Goal: Check status: Check status

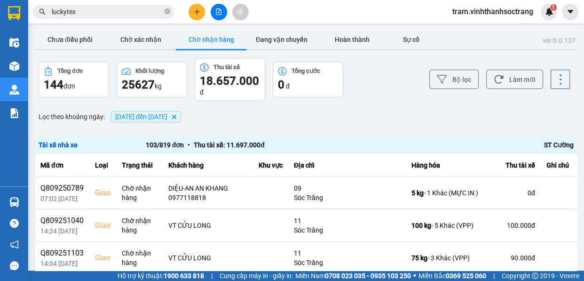
scroll to position [3212, 0]
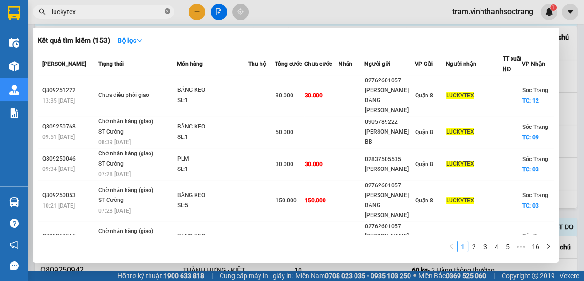
click at [165, 13] on icon "close-circle" at bounding box center [168, 11] width 6 height 6
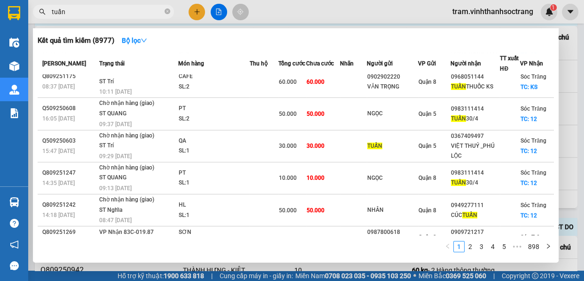
scroll to position [119, 0]
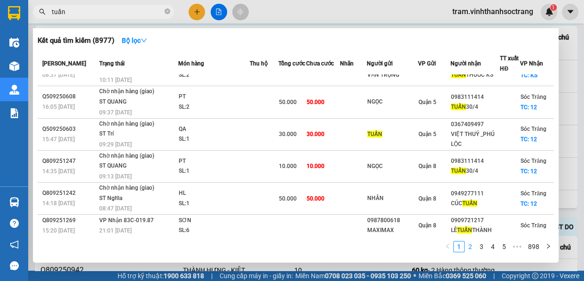
type input "tuấn"
click at [472, 244] on link "2" at bounding box center [470, 246] width 10 height 10
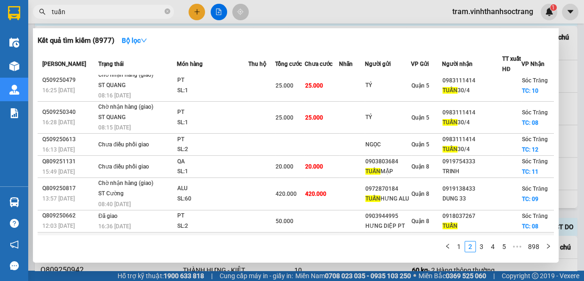
scroll to position [0, 0]
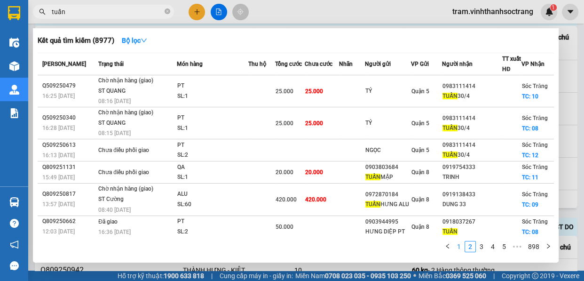
click at [455, 248] on link "1" at bounding box center [459, 246] width 10 height 10
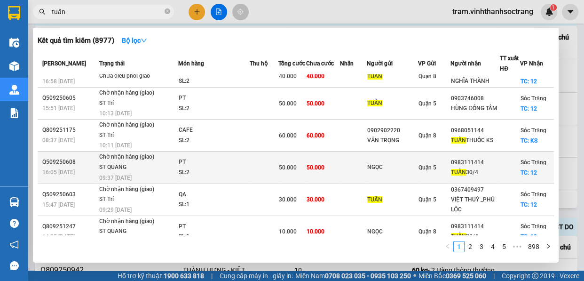
scroll to position [119, 0]
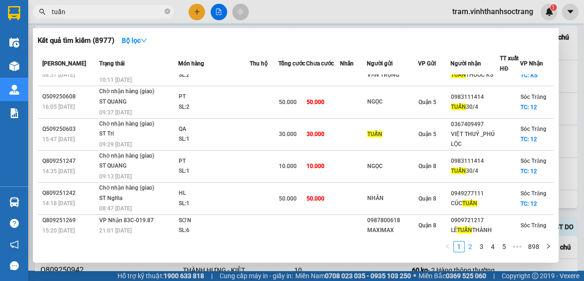
click at [470, 246] on link "2" at bounding box center [470, 246] width 10 height 10
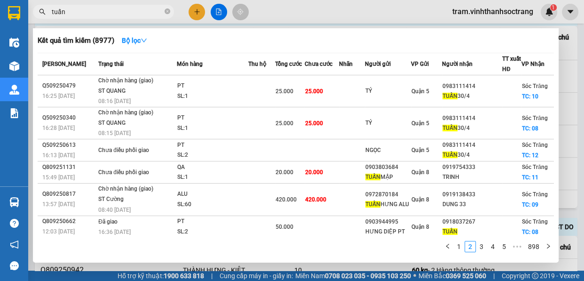
scroll to position [0, 0]
click at [483, 248] on link "3" at bounding box center [481, 246] width 10 height 10
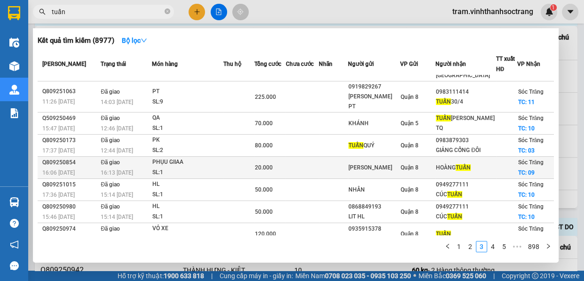
scroll to position [68, 0]
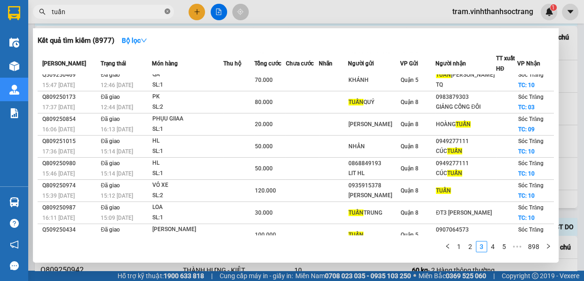
click at [166, 9] on icon "close-circle" at bounding box center [168, 11] width 6 height 6
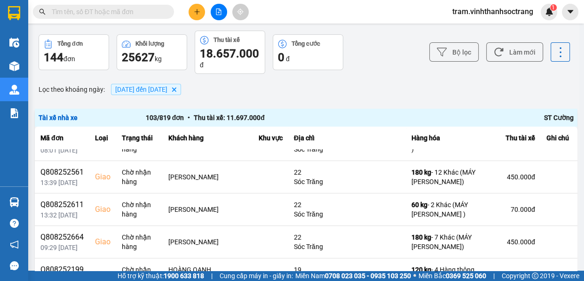
scroll to position [0, 0]
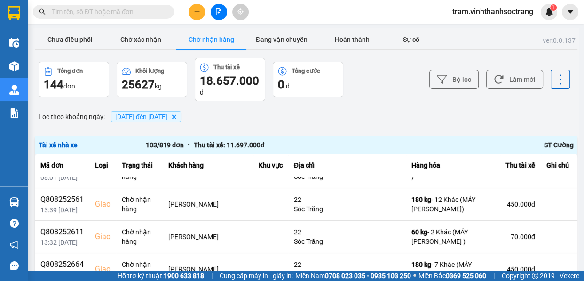
click at [216, 38] on button "Chờ nhận hàng" at bounding box center [211, 39] width 71 height 19
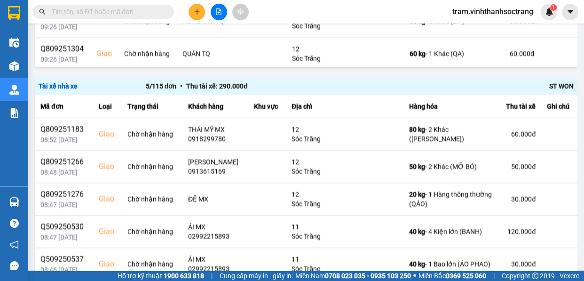
scroll to position [1542, 0]
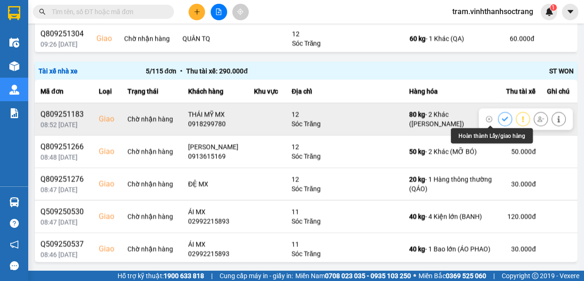
click at [502, 121] on icon at bounding box center [505, 118] width 7 height 7
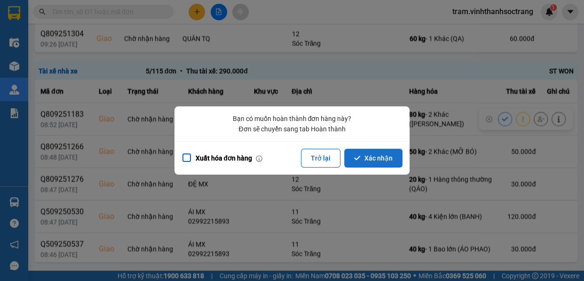
click at [391, 157] on button "Xác nhận" at bounding box center [373, 158] width 58 height 19
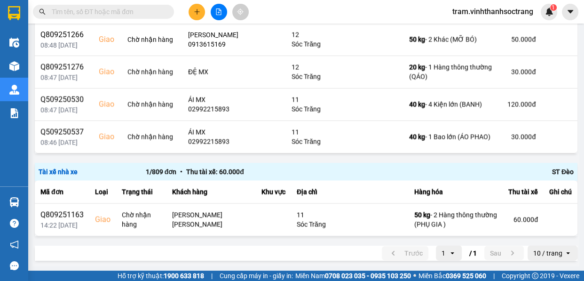
scroll to position [1578, 0]
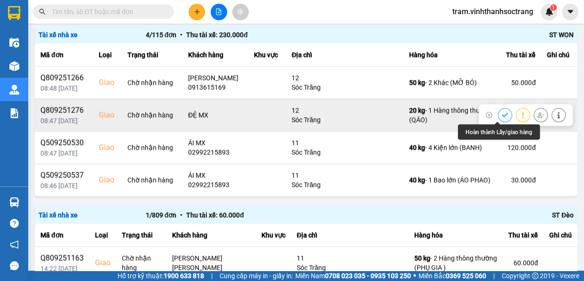
click at [501, 112] on button at bounding box center [504, 114] width 13 height 16
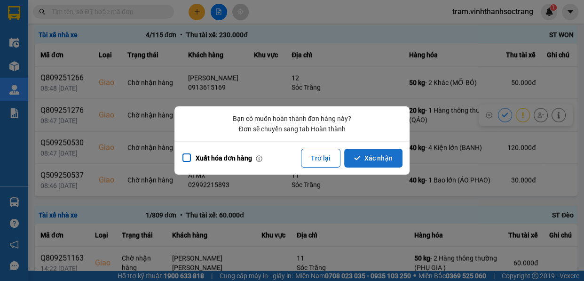
click at [393, 160] on button "Xác nhận" at bounding box center [373, 158] width 58 height 19
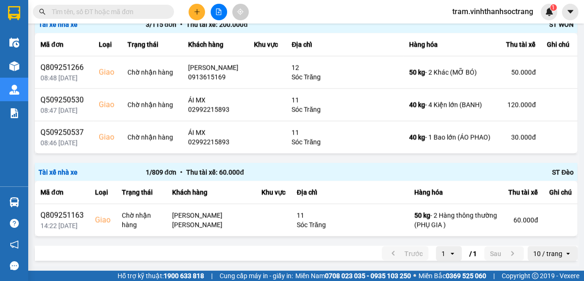
scroll to position [1545, 0]
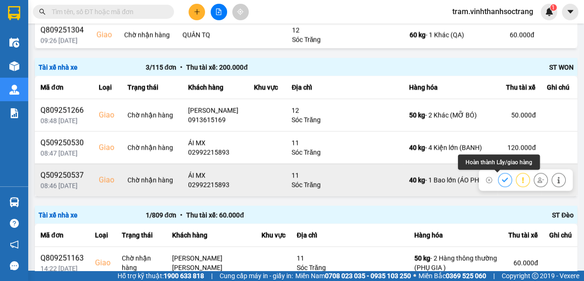
click at [498, 179] on button at bounding box center [504, 179] width 13 height 16
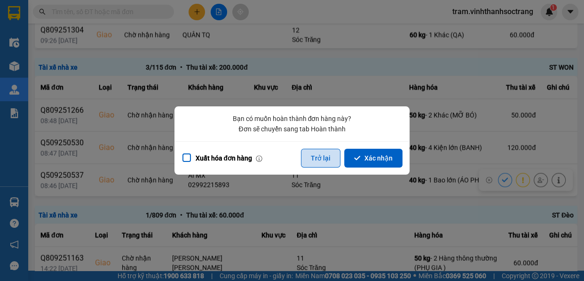
click at [321, 157] on button "Trở lại" at bounding box center [320, 158] width 39 height 19
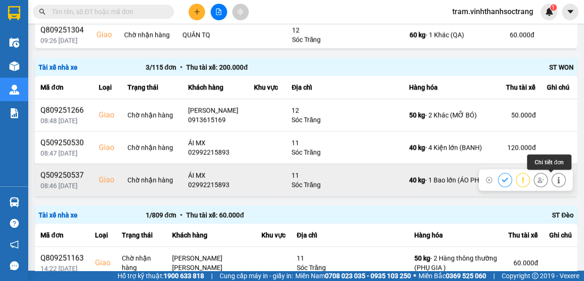
click at [552, 183] on button at bounding box center [558, 179] width 13 height 16
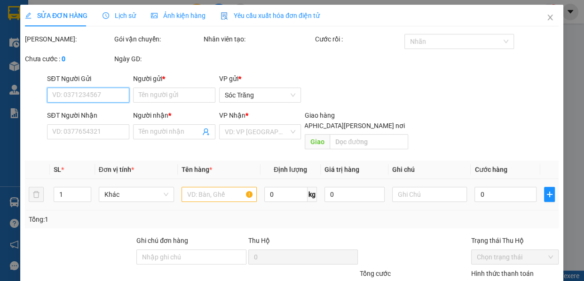
type input "TÀI"
type input "02992215893"
type input "ÁI MX"
checkbox input "true"
type input "11"
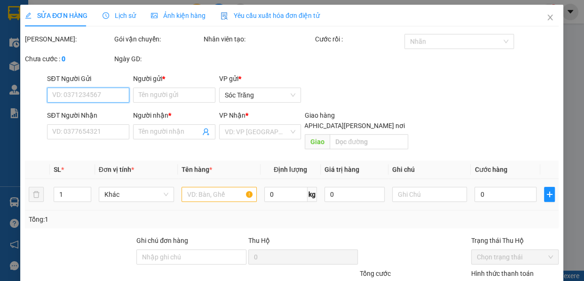
type input "30.000"
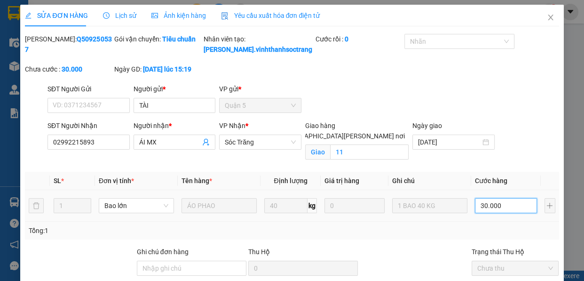
click at [494, 213] on input "30.000" at bounding box center [506, 205] width 62 height 15
type input "4"
type input "40"
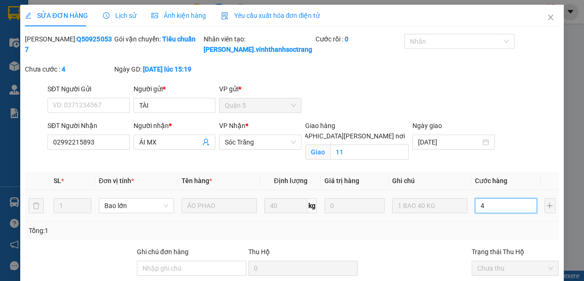
type input "40"
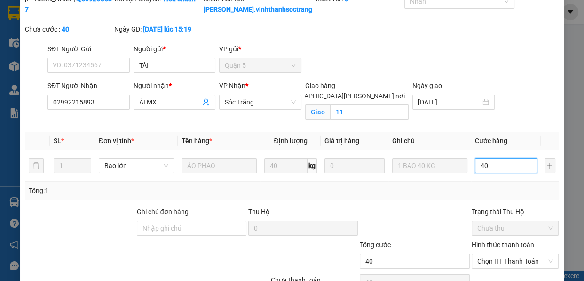
scroll to position [100, 0]
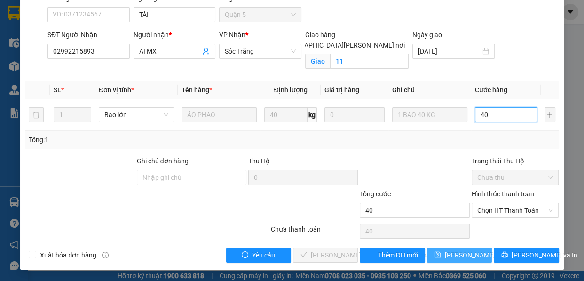
type input "40"
type input "40.000"
click at [452, 252] on span "[PERSON_NAME] đổi" at bounding box center [475, 255] width 61 height 10
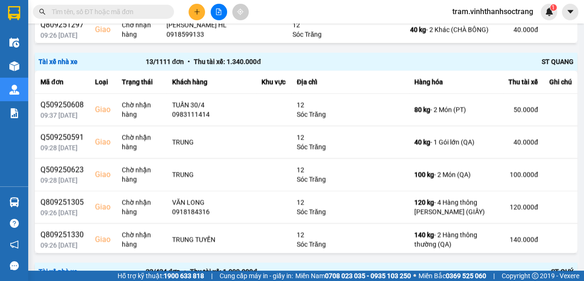
scroll to position [1588, 0]
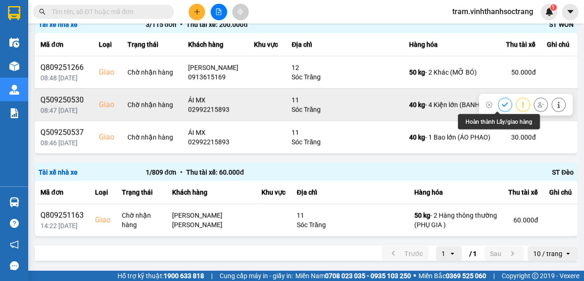
click at [502, 106] on icon at bounding box center [505, 104] width 7 height 7
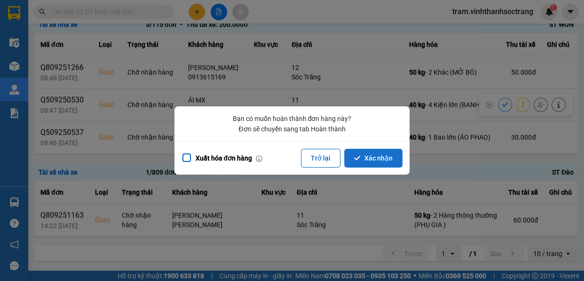
click at [389, 153] on button "Xác nhận" at bounding box center [373, 158] width 58 height 19
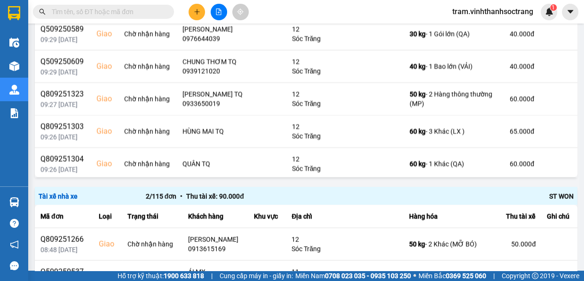
scroll to position [1545, 0]
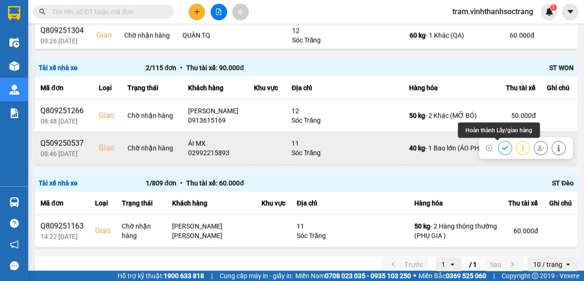
click at [502, 146] on icon at bounding box center [505, 147] width 7 height 7
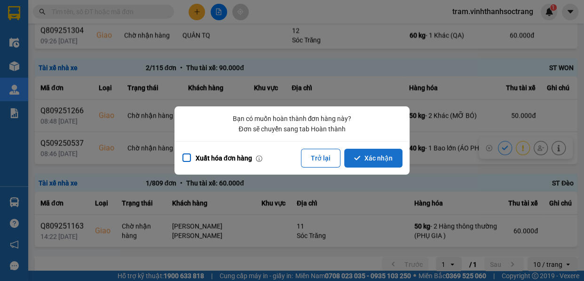
click at [373, 162] on button "Xác nhận" at bounding box center [373, 158] width 58 height 19
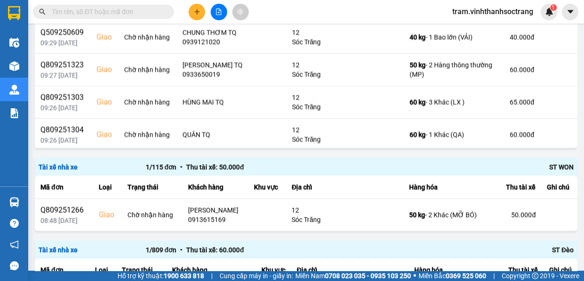
scroll to position [1482, 0]
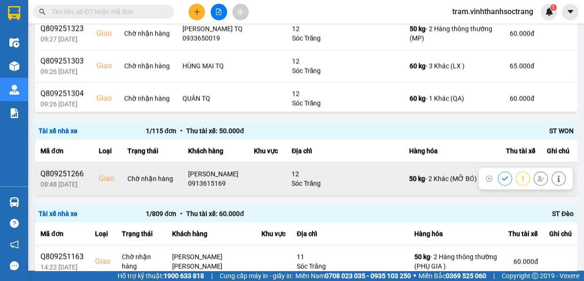
click at [502, 176] on icon at bounding box center [505, 178] width 7 height 7
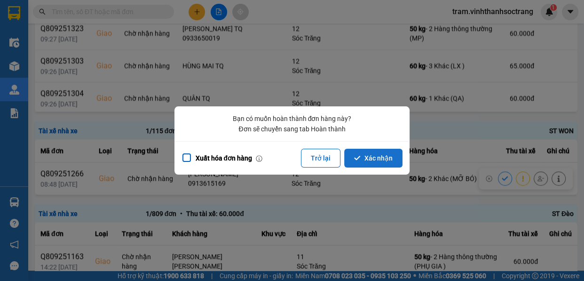
click at [396, 155] on button "Xác nhận" at bounding box center [373, 158] width 58 height 19
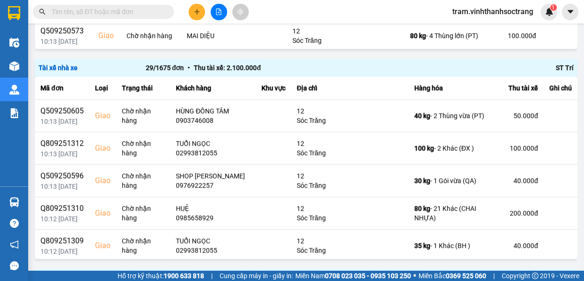
scroll to position [0, 0]
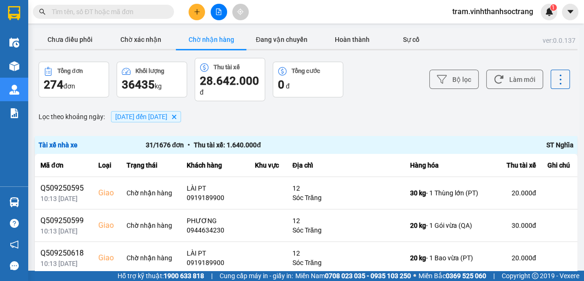
click at [176, 116] on icon "02/08/2025 đến 13/09/2025, close by backspace" at bounding box center [174, 117] width 4 height 4
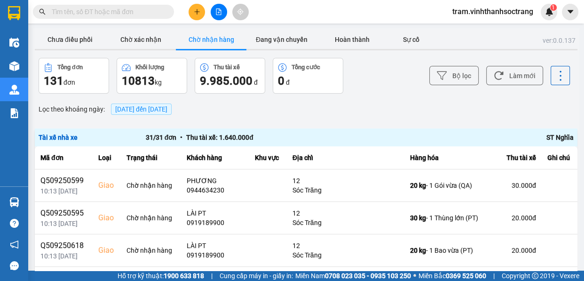
click at [152, 106] on span "[DATE] đến [DATE]" at bounding box center [141, 109] width 52 height 8
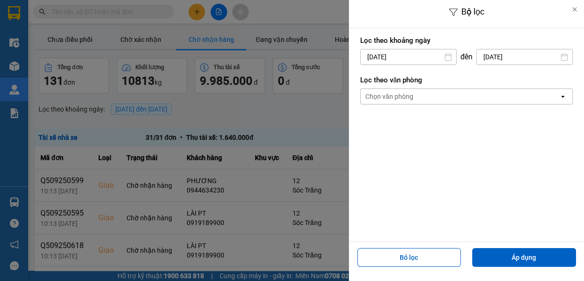
click at [394, 56] on input "[DATE]" at bounding box center [408, 56] width 95 height 15
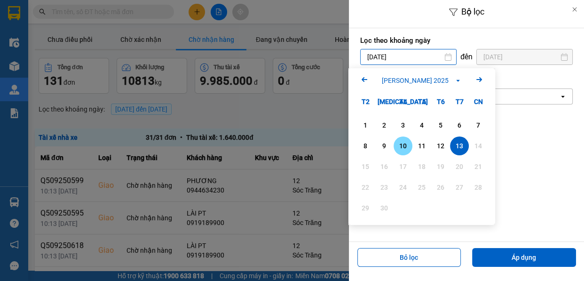
click at [403, 146] on div "10" at bounding box center [402, 145] width 13 height 11
type input "[DATE]"
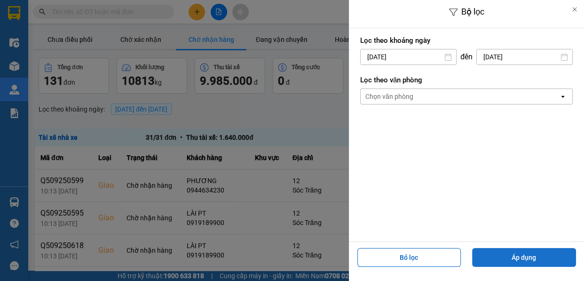
click at [530, 260] on button "Áp dụng" at bounding box center [524, 257] width 104 height 19
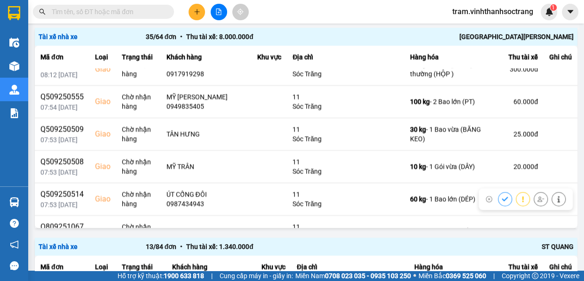
scroll to position [483, 0]
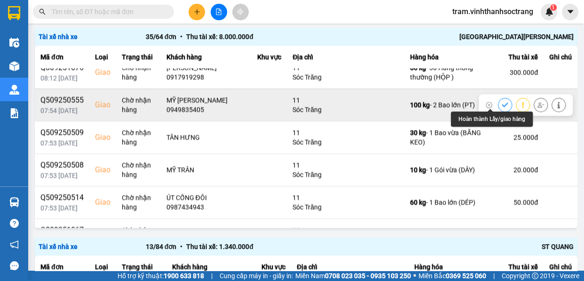
click at [498, 100] on button at bounding box center [504, 104] width 13 height 16
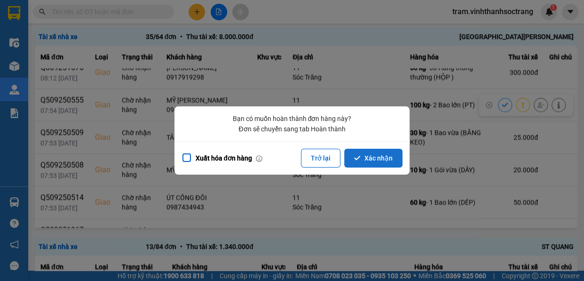
click at [355, 163] on button "Xác nhận" at bounding box center [373, 158] width 58 height 19
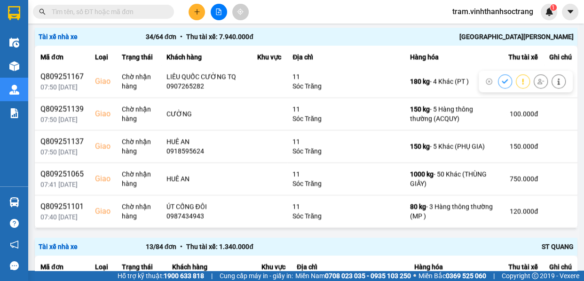
scroll to position [641, 0]
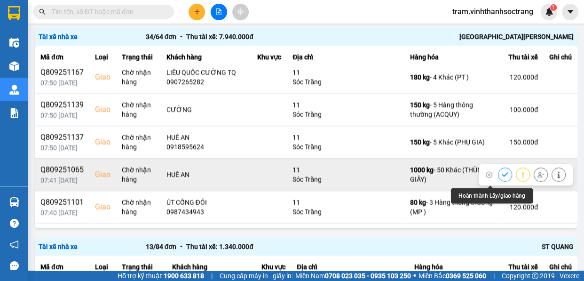
click at [502, 175] on icon at bounding box center [505, 174] width 7 height 7
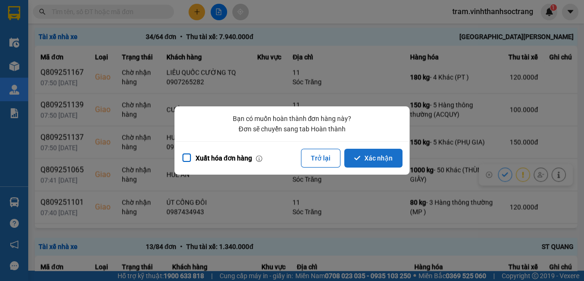
click at [354, 159] on button "Xác nhận" at bounding box center [373, 158] width 58 height 19
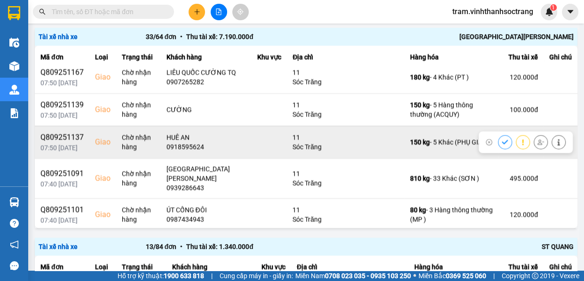
click at [502, 143] on icon at bounding box center [505, 142] width 7 height 7
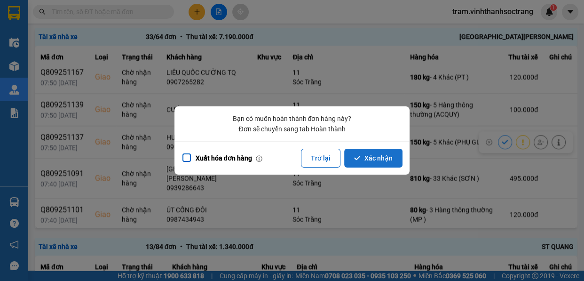
click at [399, 155] on button "Xác nhận" at bounding box center [373, 158] width 58 height 19
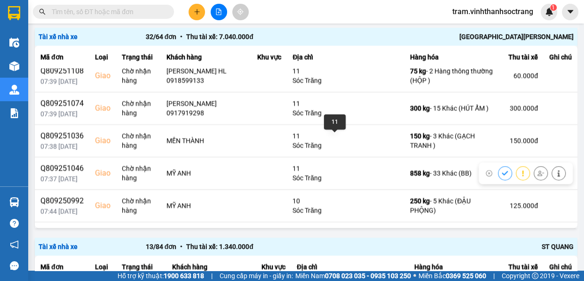
scroll to position [854, 0]
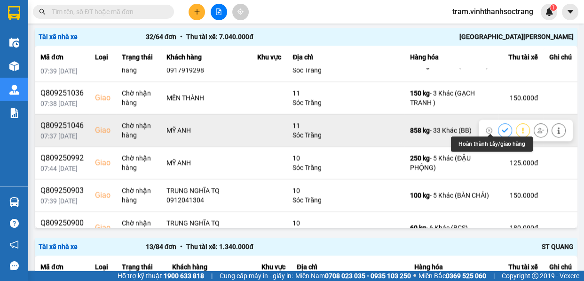
click at [502, 128] on icon at bounding box center [505, 130] width 6 height 4
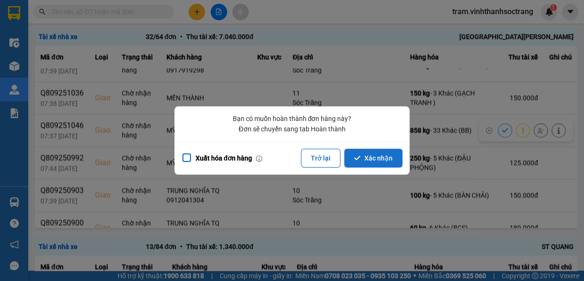
click at [390, 160] on button "Xác nhận" at bounding box center [373, 158] width 58 height 19
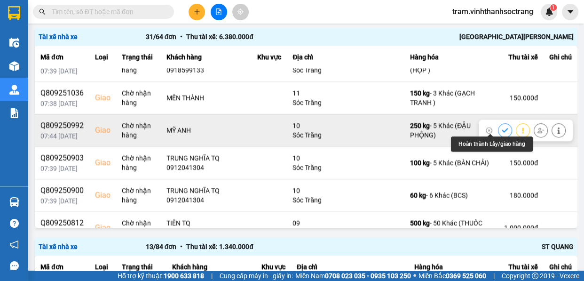
click at [502, 128] on icon at bounding box center [505, 130] width 6 height 4
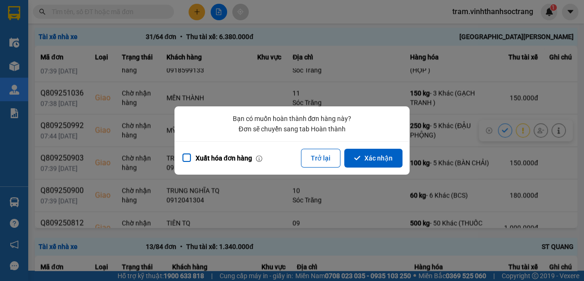
click at [391, 172] on div "Xuất [PERSON_NAME] hàng Trở lại Xác [PERSON_NAME]" at bounding box center [291, 157] width 235 height 33
click at [388, 164] on button "Xác nhận" at bounding box center [373, 158] width 58 height 19
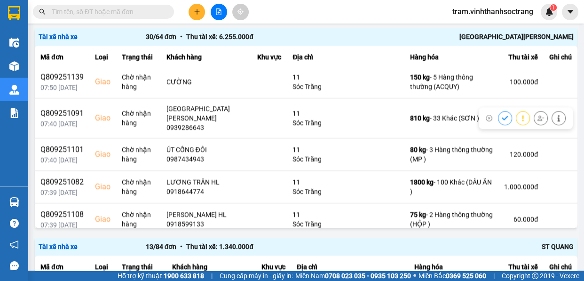
scroll to position [683, 0]
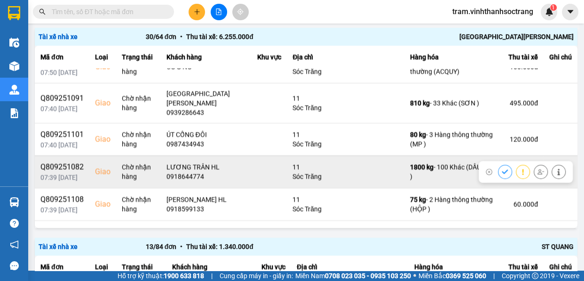
click at [502, 169] on icon at bounding box center [505, 171] width 6 height 4
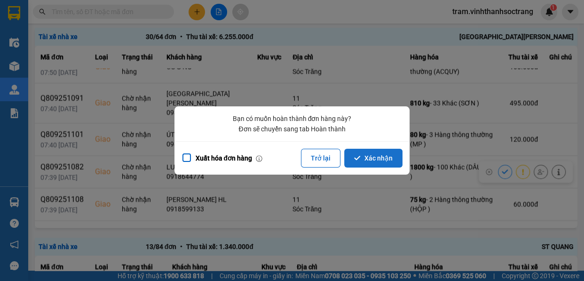
click at [376, 161] on button "Xác nhận" at bounding box center [373, 158] width 58 height 19
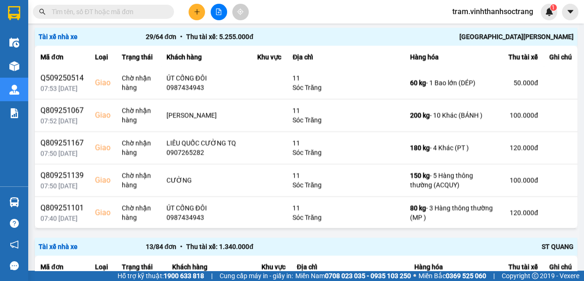
scroll to position [545, 0]
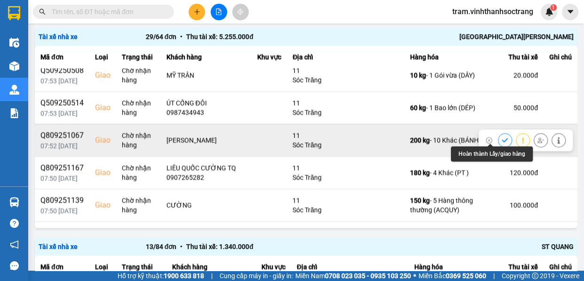
click at [502, 137] on icon at bounding box center [505, 140] width 7 height 7
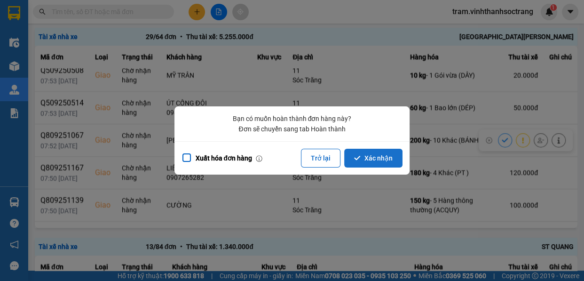
click at [375, 164] on button "Xác nhận" at bounding box center [373, 158] width 58 height 19
click at [371, 158] on button "Xác nhận" at bounding box center [373, 158] width 58 height 19
click at [379, 152] on button "Xác nhận" at bounding box center [373, 158] width 58 height 19
click at [361, 158] on icon "dialog" at bounding box center [357, 158] width 7 height 7
click at [392, 158] on button "Xác nhận" at bounding box center [373, 158] width 58 height 19
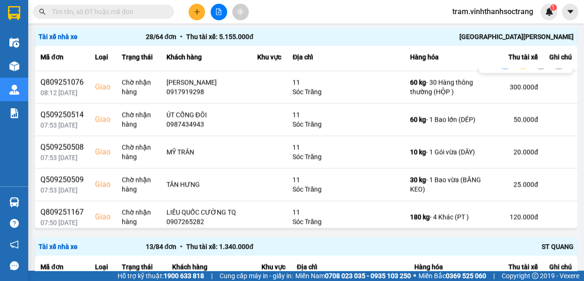
scroll to position [470, 0]
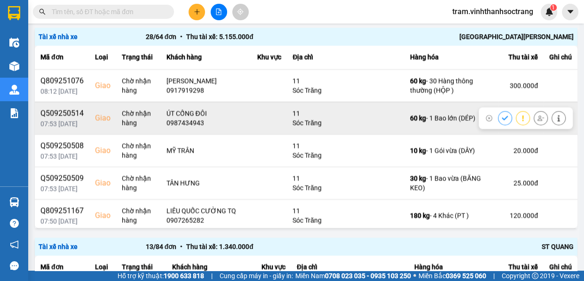
click at [498, 111] on button at bounding box center [504, 118] width 13 height 16
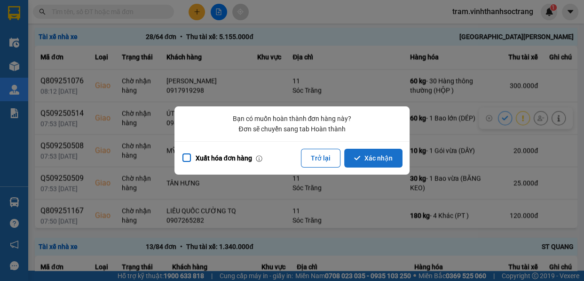
click at [392, 155] on button "Xác nhận" at bounding box center [373, 158] width 58 height 19
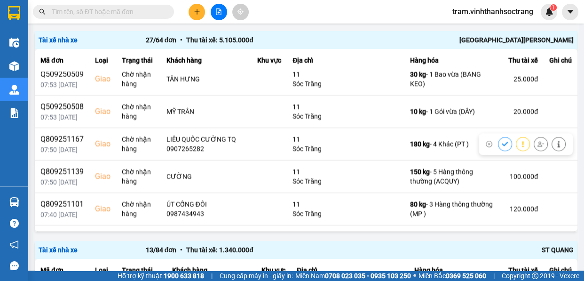
scroll to position [555, 0]
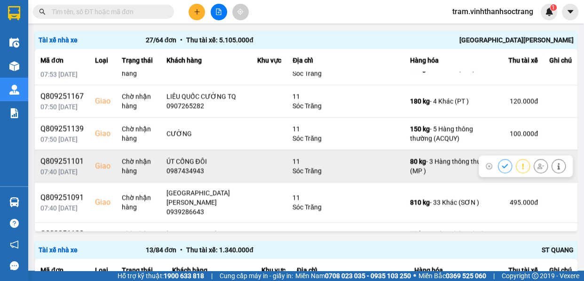
click at [502, 169] on icon at bounding box center [505, 166] width 7 height 7
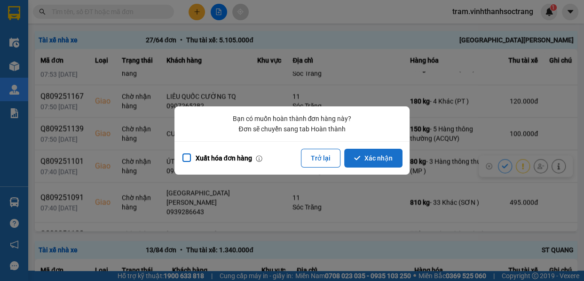
click at [369, 159] on button "Xác nhận" at bounding box center [373, 158] width 58 height 19
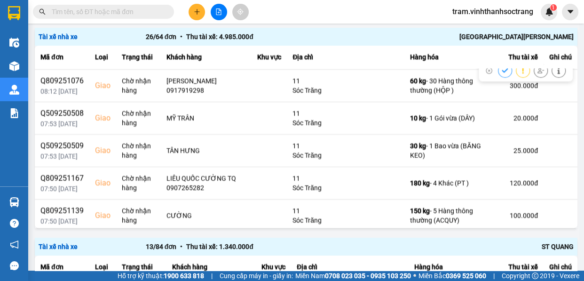
scroll to position [598, 0]
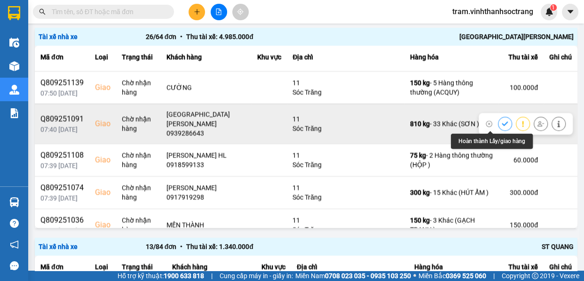
click at [498, 122] on button at bounding box center [504, 123] width 13 height 16
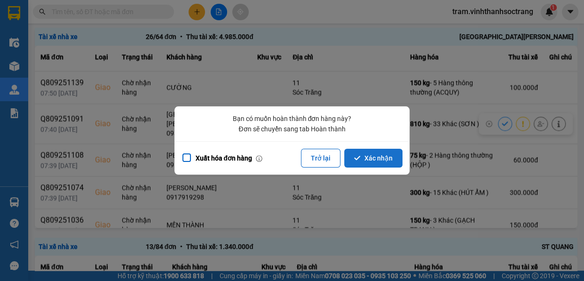
click at [392, 156] on button "Xác nhận" at bounding box center [373, 158] width 58 height 19
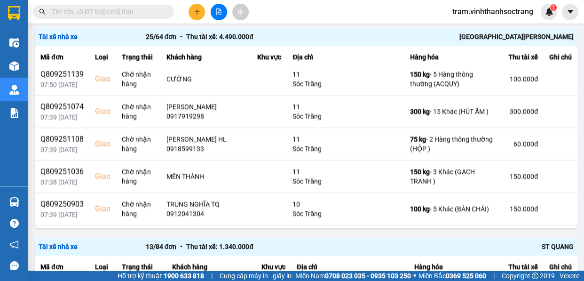
scroll to position [641, 0]
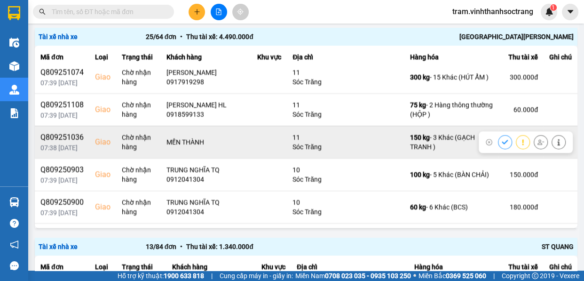
click at [502, 144] on icon at bounding box center [505, 142] width 6 height 4
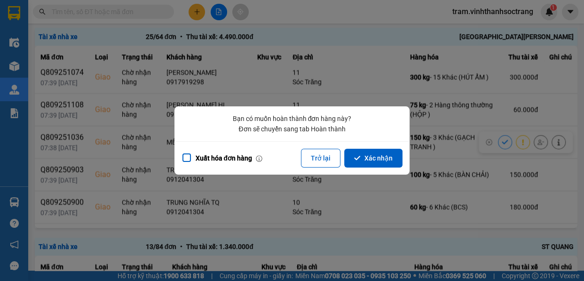
click at [399, 154] on button "Xác nhận" at bounding box center [373, 158] width 58 height 19
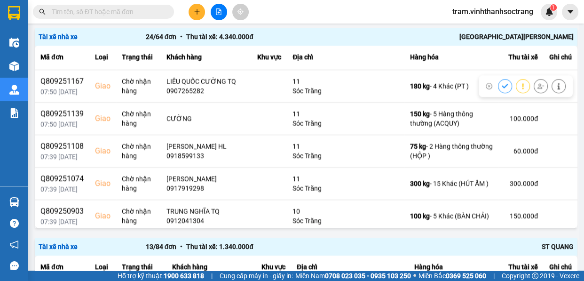
scroll to position [598, 0]
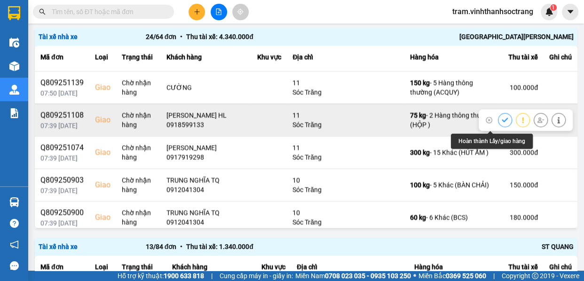
click at [498, 121] on button at bounding box center [504, 119] width 13 height 16
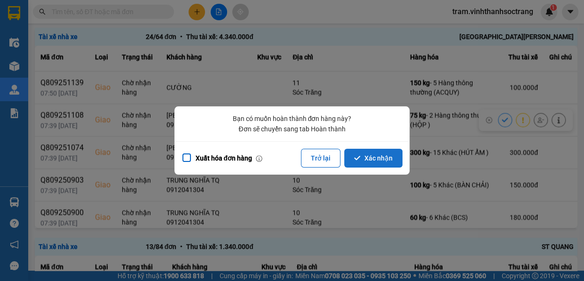
click at [385, 155] on button "Xác nhận" at bounding box center [373, 158] width 58 height 19
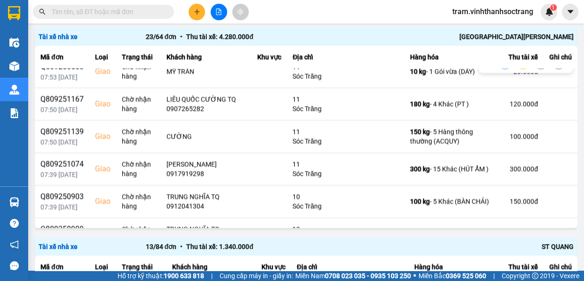
scroll to position [555, 0]
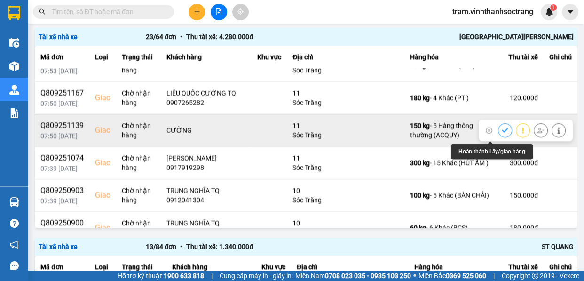
click at [502, 133] on icon at bounding box center [505, 130] width 7 height 7
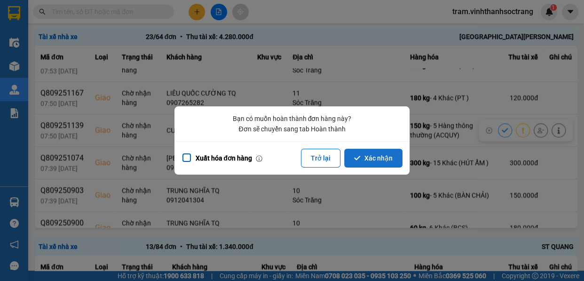
click at [391, 154] on button "Xác nhận" at bounding box center [373, 158] width 58 height 19
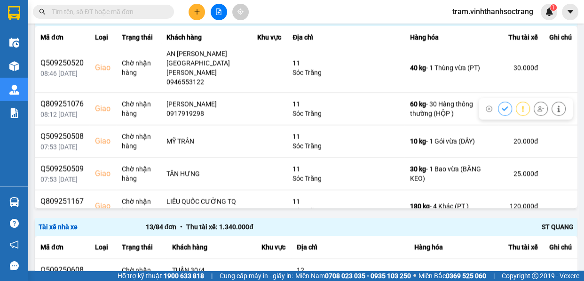
scroll to position [470, 0]
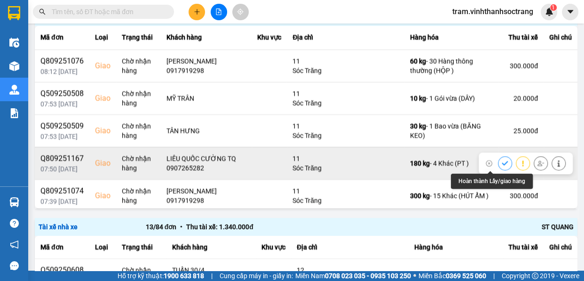
click at [498, 164] on button at bounding box center [504, 163] width 13 height 16
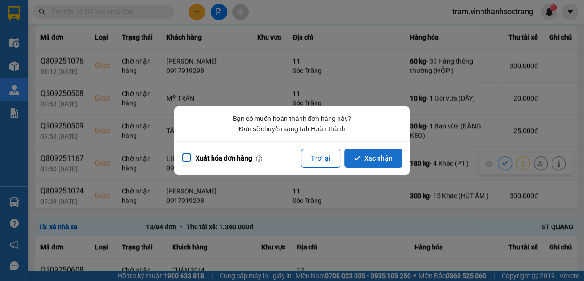
click at [368, 154] on button "Xác nhận" at bounding box center [373, 158] width 58 height 19
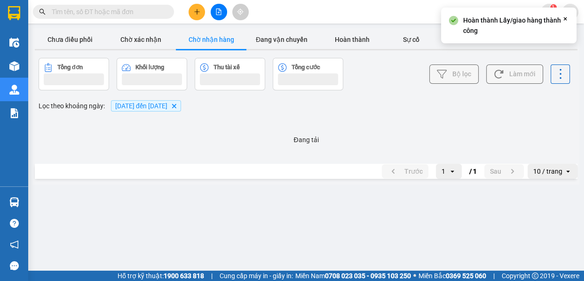
scroll to position [0, 0]
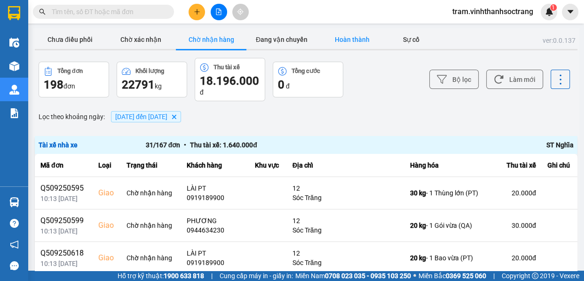
click at [341, 38] on button "Hoàn thành" at bounding box center [352, 39] width 71 height 19
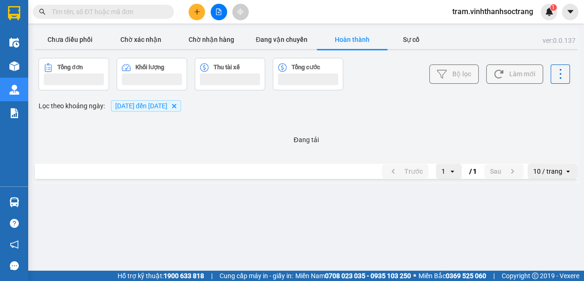
click at [176, 106] on icon "10/09/2025 đến 13/09/2025, close by backspace" at bounding box center [174, 105] width 4 height 4
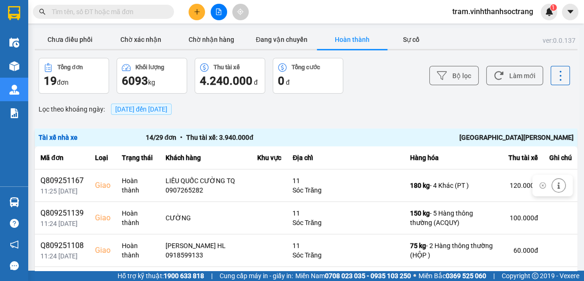
click at [347, 50] on div "Chưa điều phối Chờ xác nhận Chờ nhận hàng Đang vận chuyển Hoàn thành Sự cố" at bounding box center [306, 40] width 542 height 21
click at [353, 39] on button "Hoàn thành" at bounding box center [352, 39] width 71 height 19
click at [345, 49] on div at bounding box center [352, 49] width 71 height 1
click at [224, 45] on button "Chờ nhận hàng" at bounding box center [211, 39] width 71 height 19
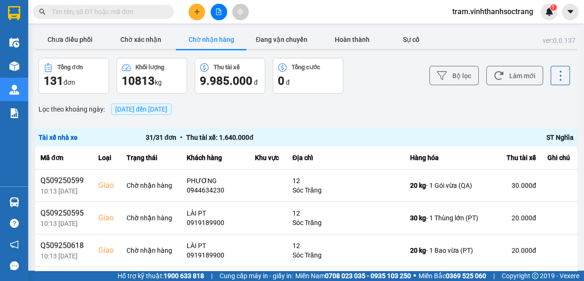
click at [159, 106] on span "[DATE] đến [DATE]" at bounding box center [141, 109] width 52 height 8
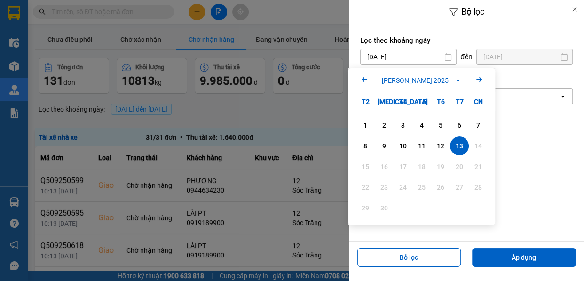
click at [367, 80] on icon "Arrow Left" at bounding box center [364, 79] width 11 height 11
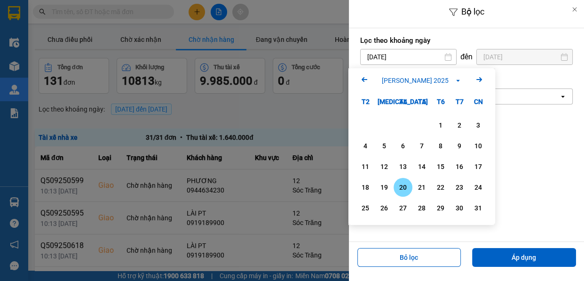
click at [404, 187] on div "20" at bounding box center [402, 186] width 13 height 11
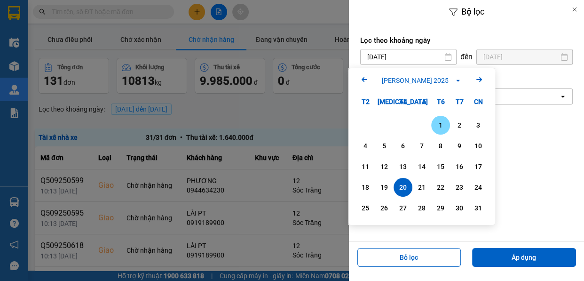
click at [439, 132] on div "1" at bounding box center [440, 125] width 19 height 19
type input "[DATE]"
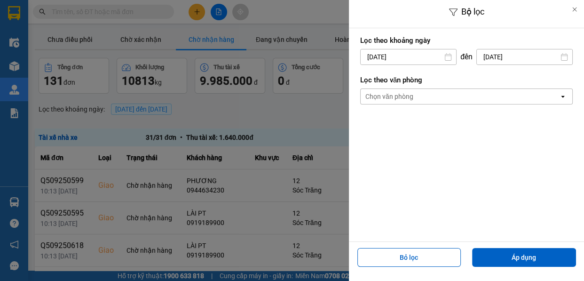
click at [506, 56] on input "[DATE]" at bounding box center [524, 56] width 95 height 15
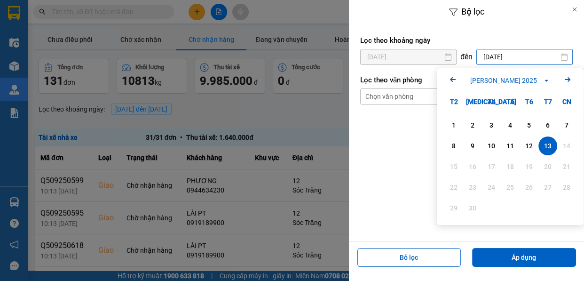
click at [454, 79] on icon "Previous month." at bounding box center [453, 79] width 6 height 5
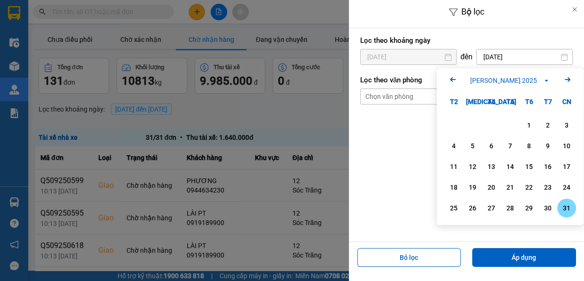
click at [568, 207] on div "31" at bounding box center [566, 207] width 13 height 11
type input "[DATE]"
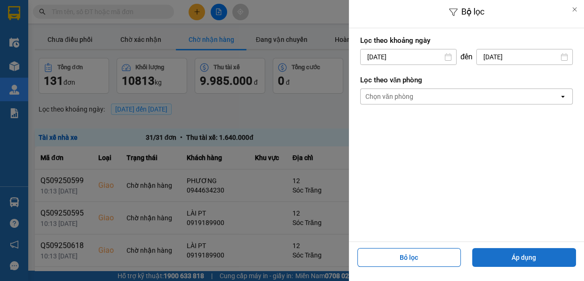
click at [558, 254] on button "Áp dụng" at bounding box center [524, 257] width 104 height 19
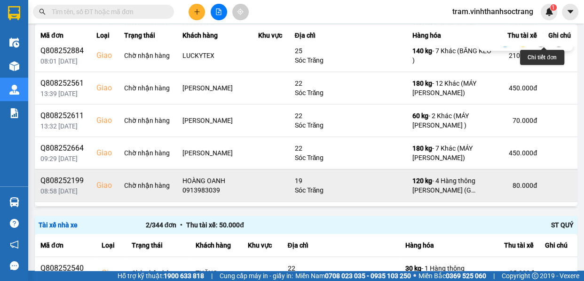
scroll to position [213, 0]
